Goal: Task Accomplishment & Management: Manage account settings

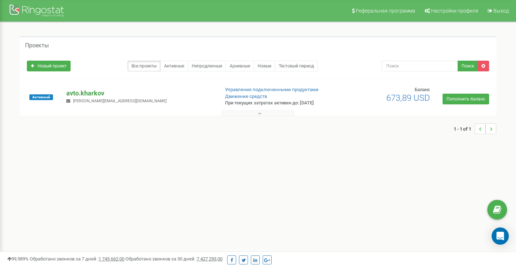
click at [96, 94] on p "avto.kharkov" at bounding box center [139, 93] width 147 height 9
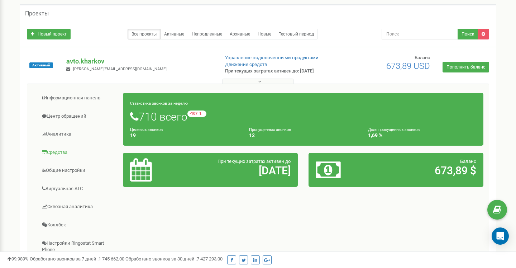
scroll to position [76, 0]
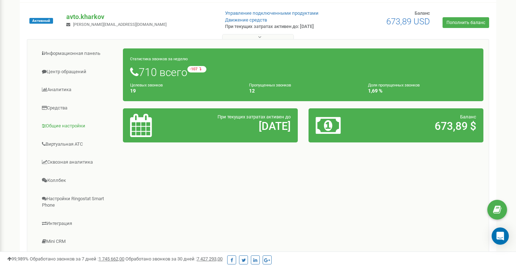
click at [76, 124] on link "Общие настройки" at bounding box center [78, 126] width 91 height 18
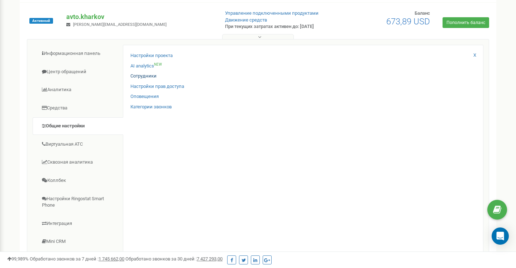
click at [148, 75] on link "Сотрудники" at bounding box center [143, 76] width 26 height 7
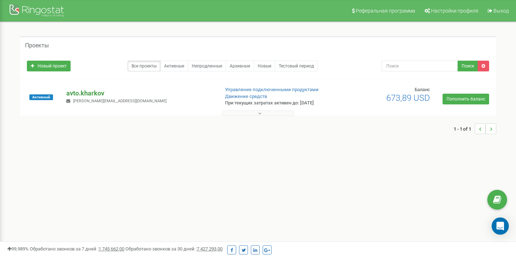
click at [96, 92] on p "avto.kharkov" at bounding box center [139, 93] width 147 height 9
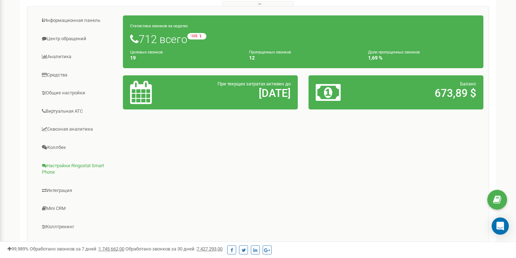
scroll to position [114, 0]
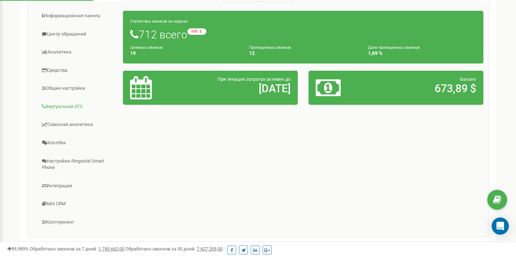
click at [68, 108] on link "Виртуальная АТС" at bounding box center [78, 107] width 91 height 18
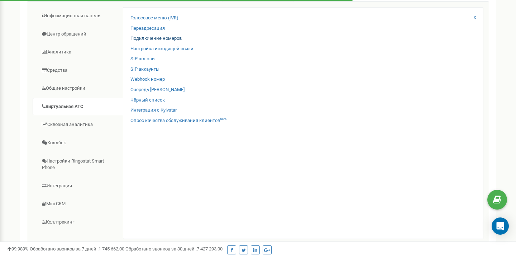
click at [158, 38] on link "Подключение номеров" at bounding box center [155, 38] width 51 height 7
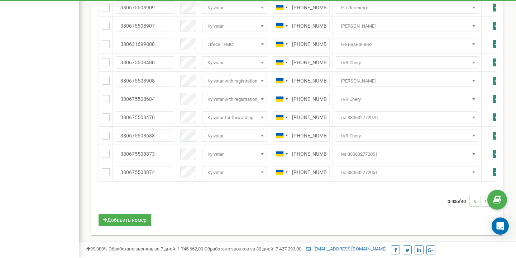
scroll to position [656, 0]
